Goal: Book appointment/travel/reservation

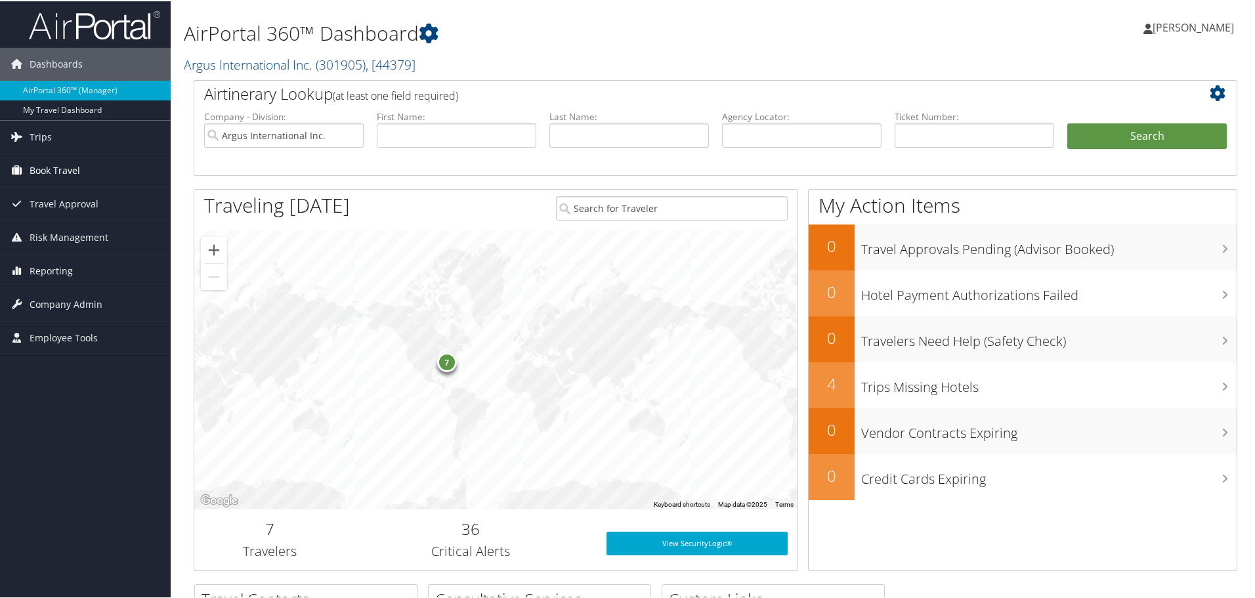
click at [41, 174] on span "Book Travel" at bounding box center [55, 169] width 51 height 33
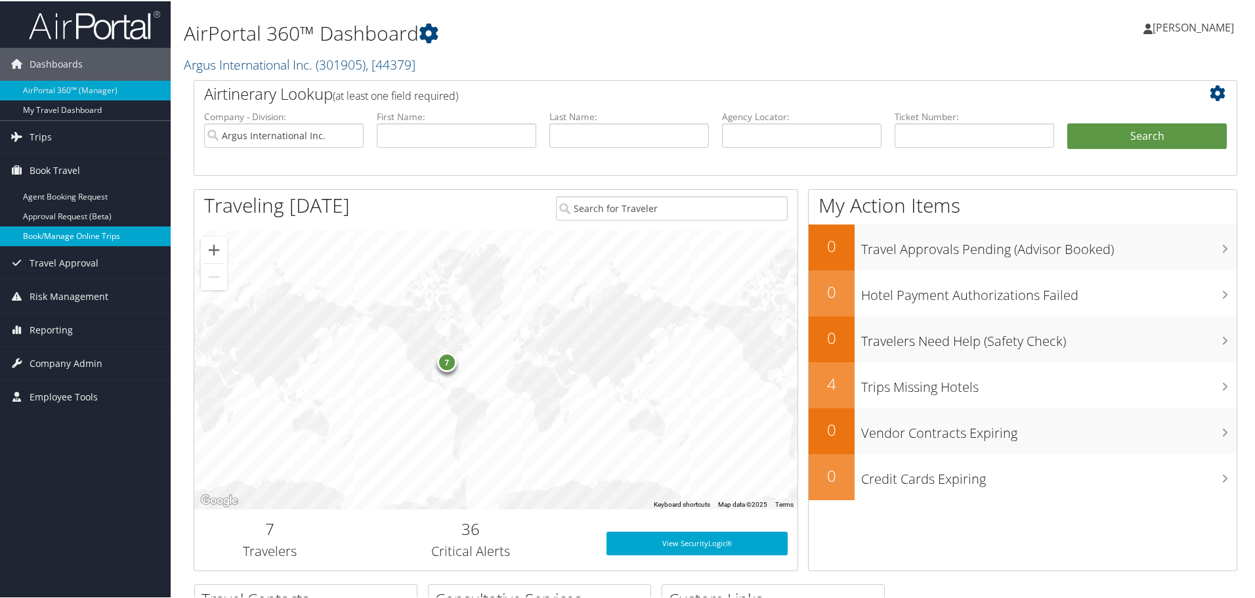
click at [54, 236] on link "Book/Manage Online Trips" at bounding box center [85, 235] width 171 height 20
